Goal: Information Seeking & Learning: Learn about a topic

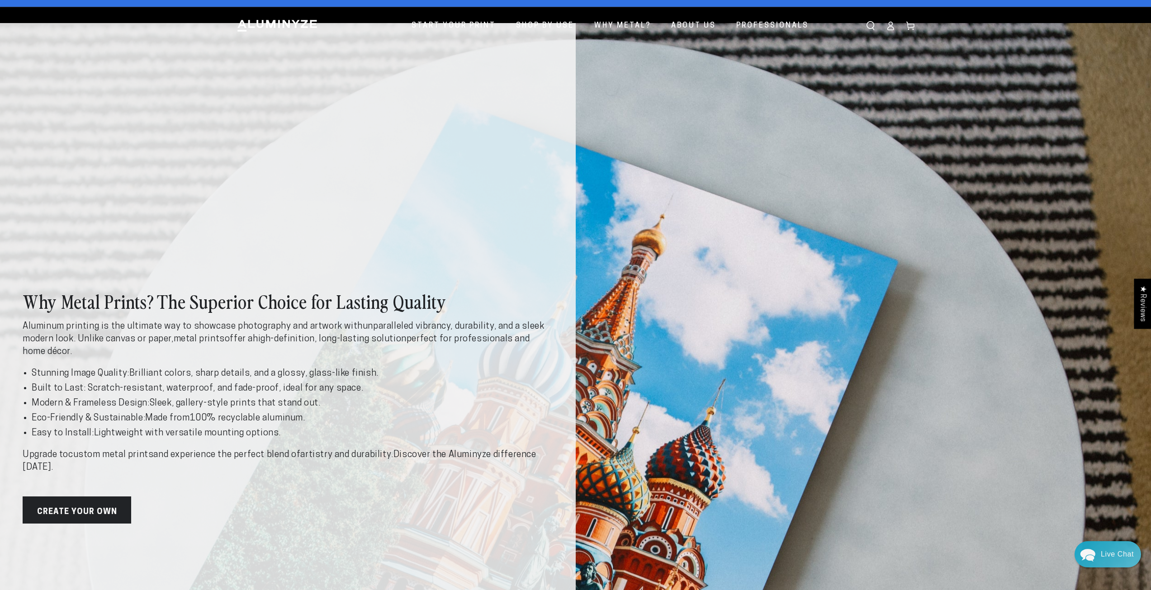
scroll to position [45, 0]
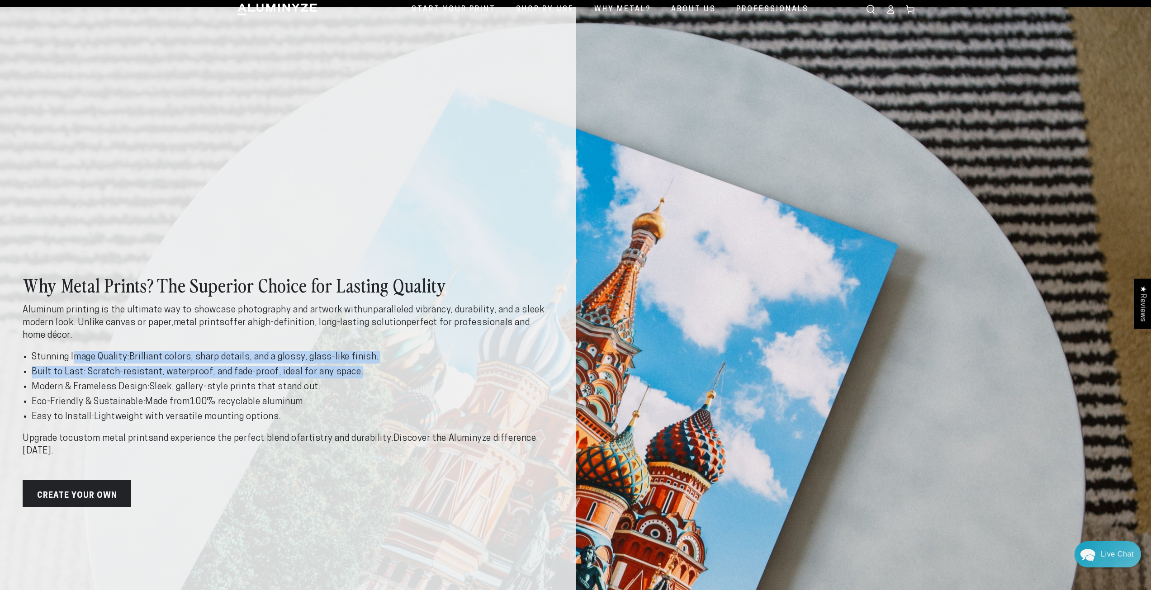
drag, startPoint x: 192, startPoint y: 363, endPoint x: 377, endPoint y: 368, distance: 184.6
click at [377, 368] on div "Aluminum printing is the ultimate way to showcase photography and artwork with …" at bounding box center [288, 381] width 530 height 154
click at [378, 372] on li "Built to Last: Scratch-resistant, waterproof, and fade-proof , ideal for any sp…" at bounding box center [292, 372] width 521 height 13
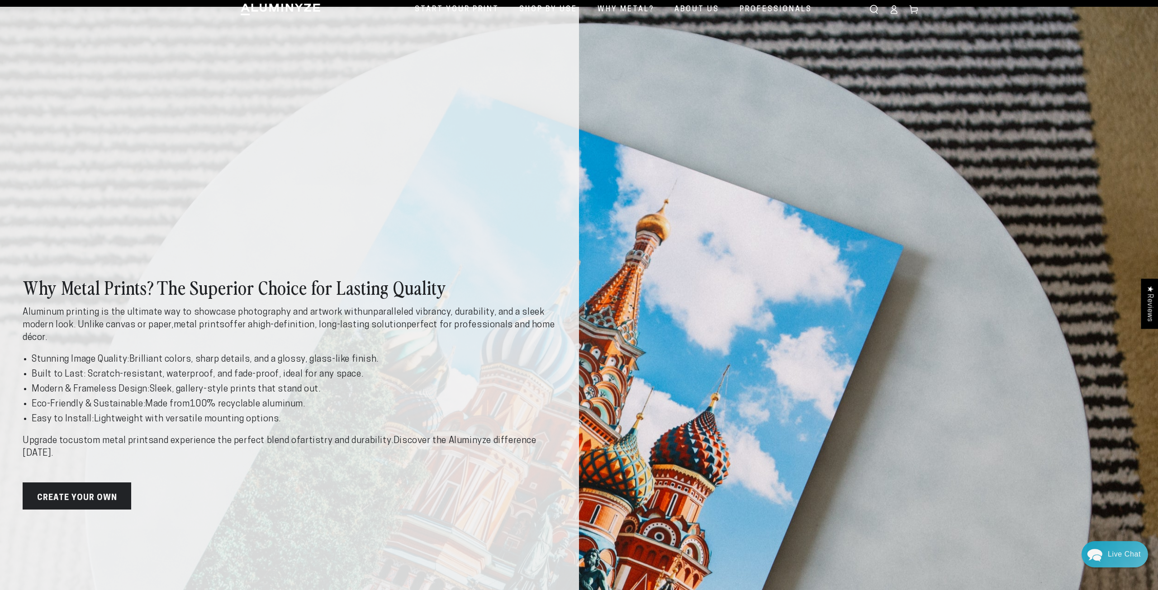
click at [292, 370] on div "Close dialog Get 35% Off + Free Shipping on Your First Order! Plus, enjoy early…" at bounding box center [579, 295] width 1158 height 590
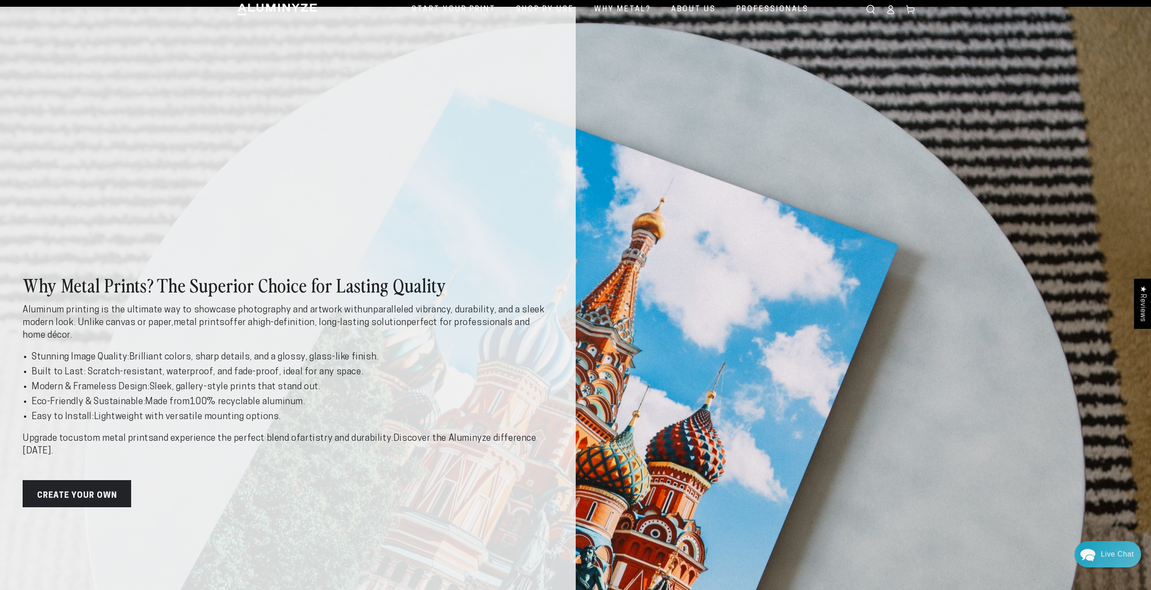
drag, startPoint x: 157, startPoint y: 361, endPoint x: 391, endPoint y: 380, distance: 234.1
click at [391, 380] on ul "Stunning Image Quality: Brilliant colors, sharp details, and a glossy, glass-li…" at bounding box center [288, 387] width 530 height 72
drag, startPoint x: 65, startPoint y: 344, endPoint x: 348, endPoint y: 386, distance: 286.2
click at [348, 386] on div "Aluminum printing is the ultimate way to showcase photography and artwork with …" at bounding box center [288, 381] width 530 height 154
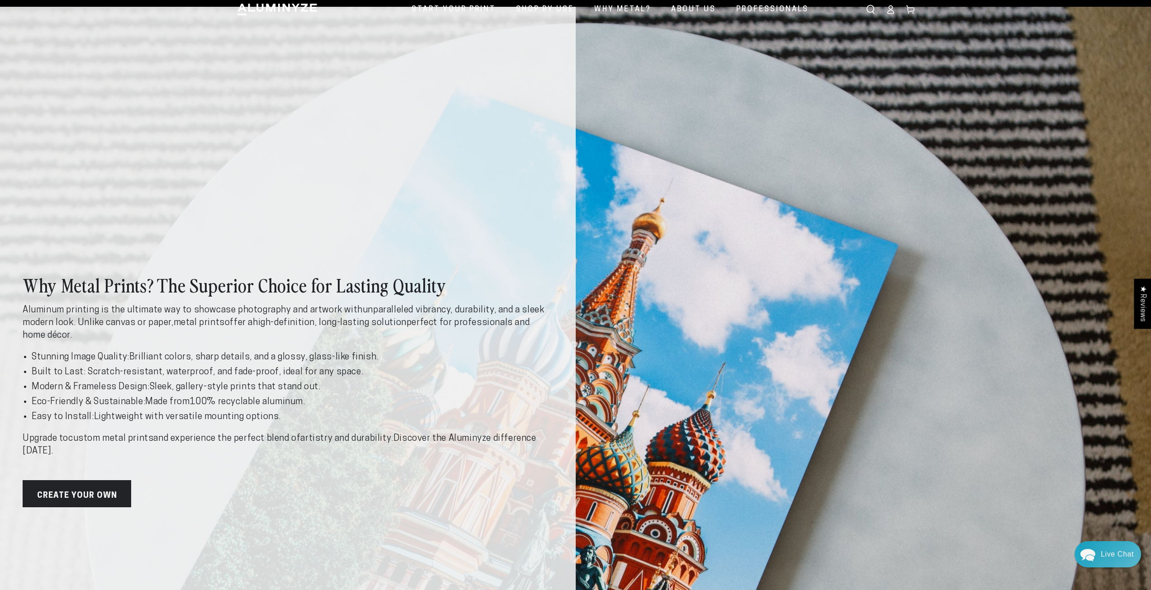
click at [399, 394] on ul "Stunning Image Quality: Brilliant colors, sharp details, and a glossy, glass-li…" at bounding box center [288, 387] width 530 height 72
drag, startPoint x: 163, startPoint y: 338, endPoint x: 411, endPoint y: 393, distance: 253.9
click at [411, 393] on div "Aluminum printing is the ultimate way to showcase photography and artwork with …" at bounding box center [288, 381] width 530 height 154
click at [411, 394] on ul "Stunning Image Quality: Brilliant colors, sharp details, and a glossy, glass-li…" at bounding box center [288, 387] width 530 height 72
drag, startPoint x: 68, startPoint y: 385, endPoint x: 298, endPoint y: 406, distance: 230.2
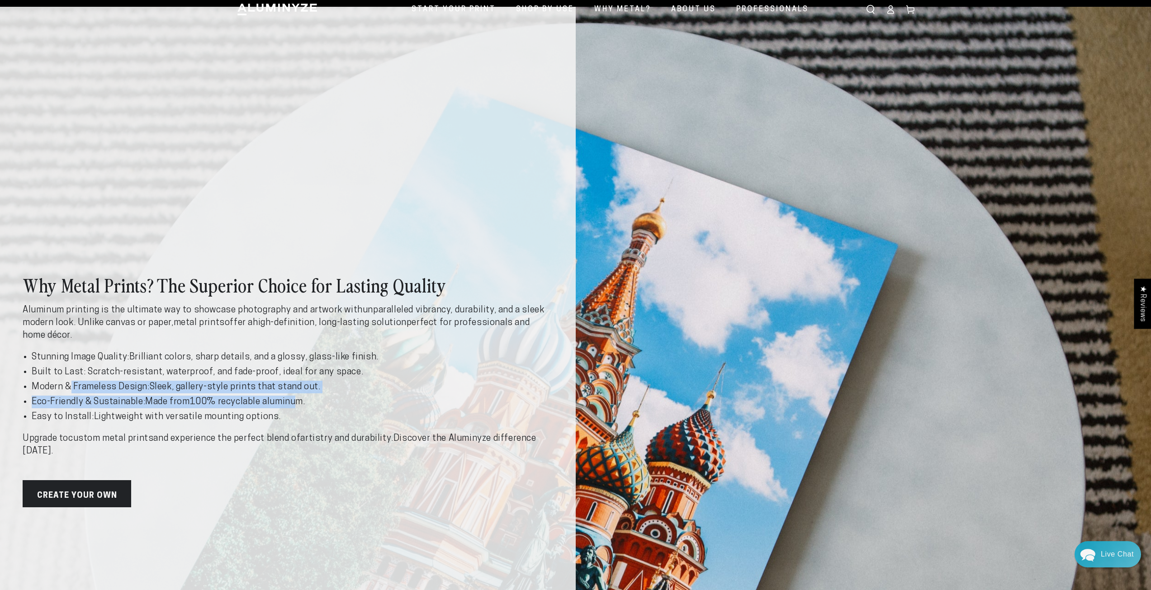
click at [298, 406] on ul "Stunning Image Quality: Brilliant colors, sharp details, and a glossy, glass-li…" at bounding box center [288, 387] width 530 height 72
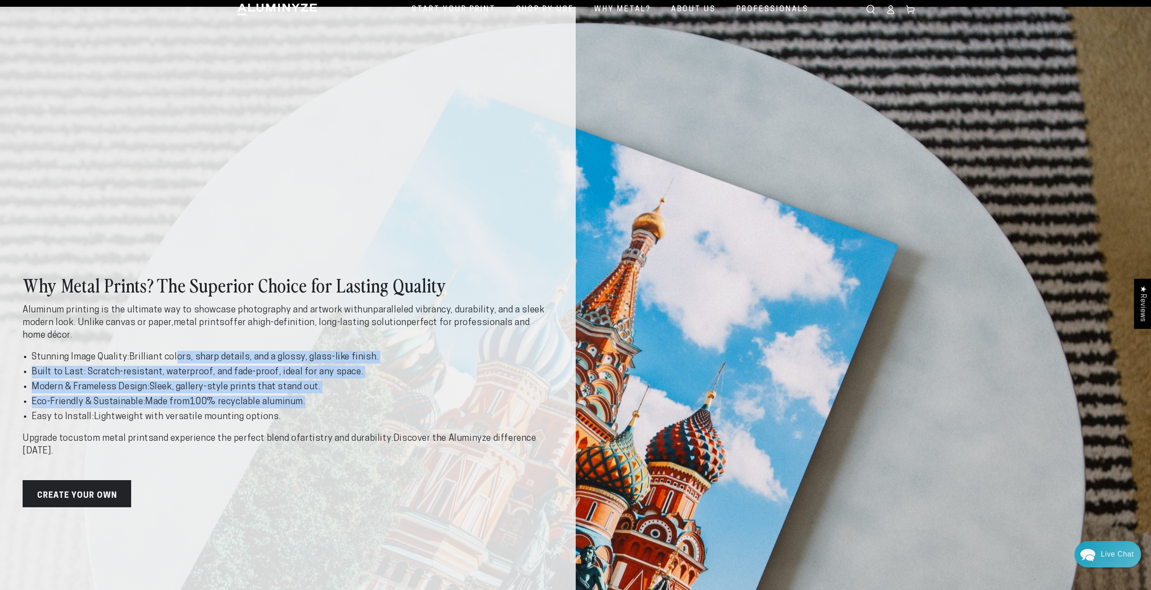
drag, startPoint x: 173, startPoint y: 364, endPoint x: 336, endPoint y: 405, distance: 167.6
click at [331, 404] on ul "Stunning Image Quality: Brilliant colors, sharp details, and a glossy, glass-li…" at bounding box center [288, 387] width 530 height 72
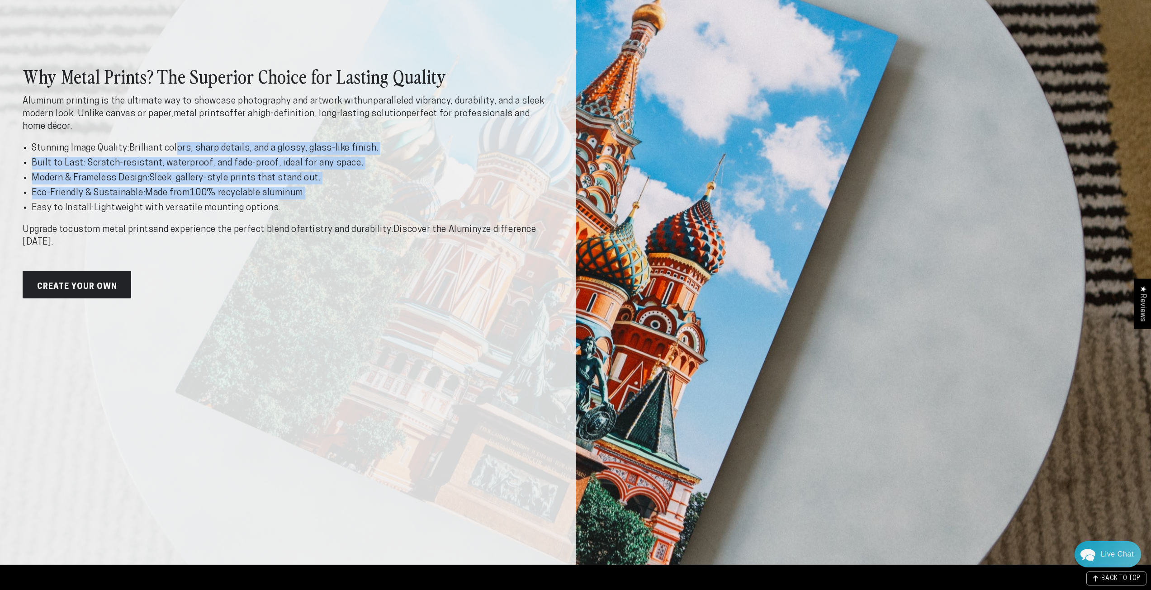
scroll to position [0, 0]
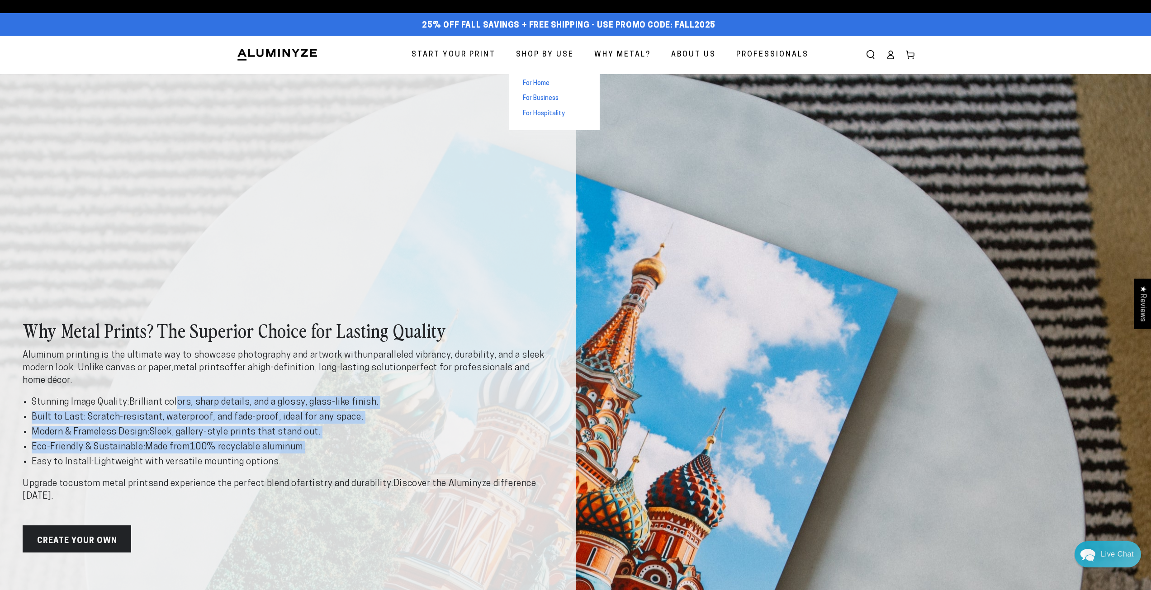
click at [541, 96] on span "For Business" at bounding box center [541, 98] width 36 height 9
